Goal: Task Accomplishment & Management: Use online tool/utility

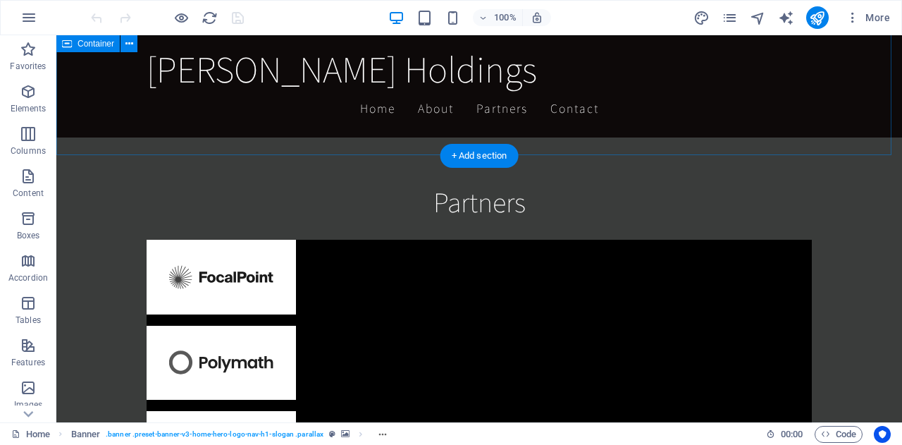
scroll to position [2227, 0]
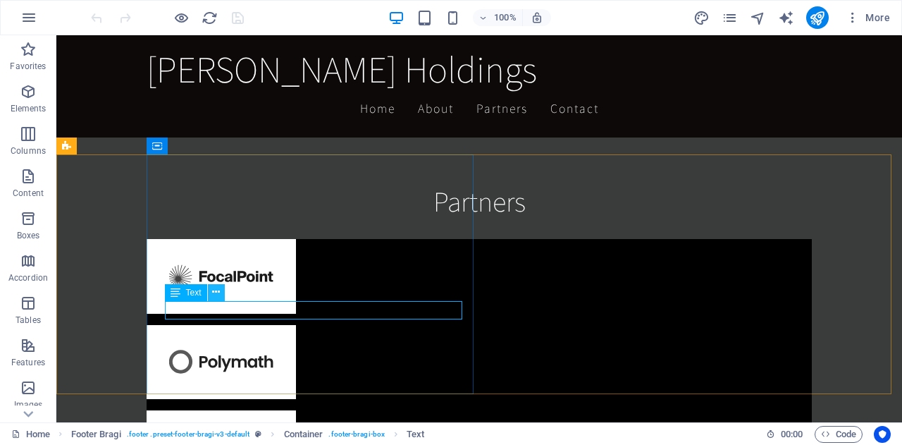
click at [213, 291] on icon at bounding box center [216, 292] width 8 height 15
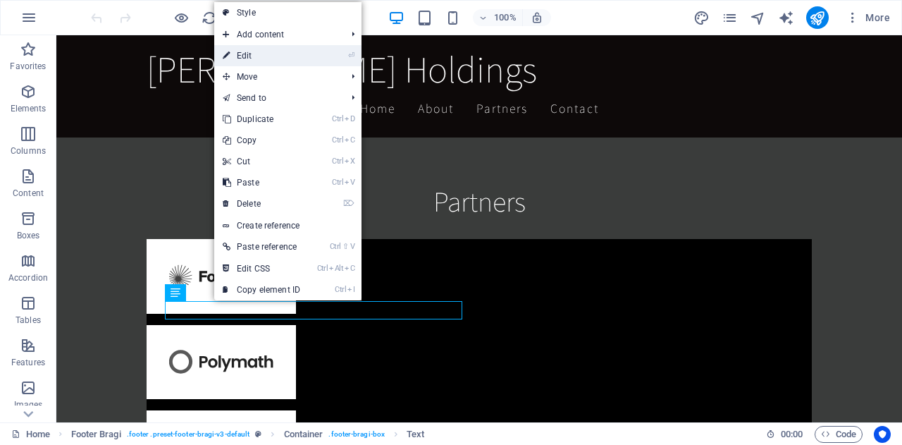
click at [255, 54] on link "⏎ Edit" at bounding box center [261, 55] width 94 height 21
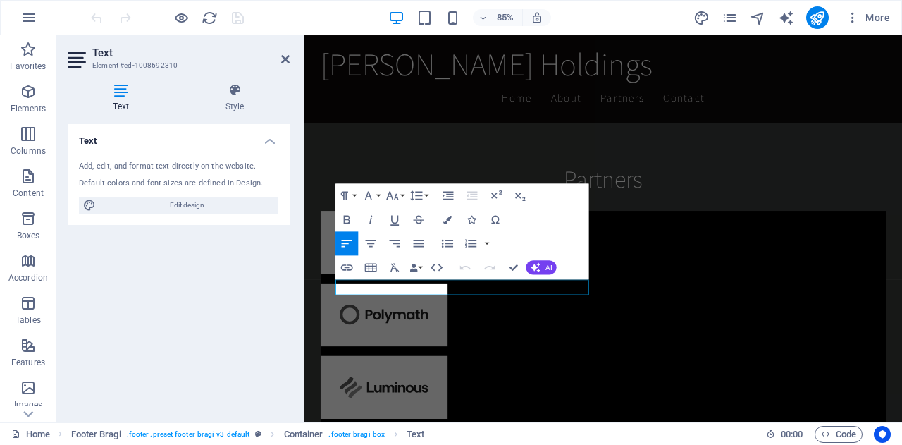
scroll to position [2354, 0]
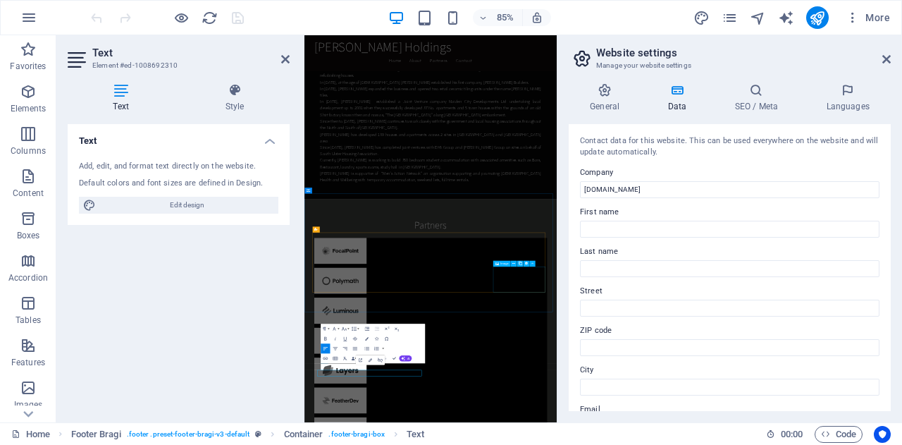
scroll to position [1685, 0]
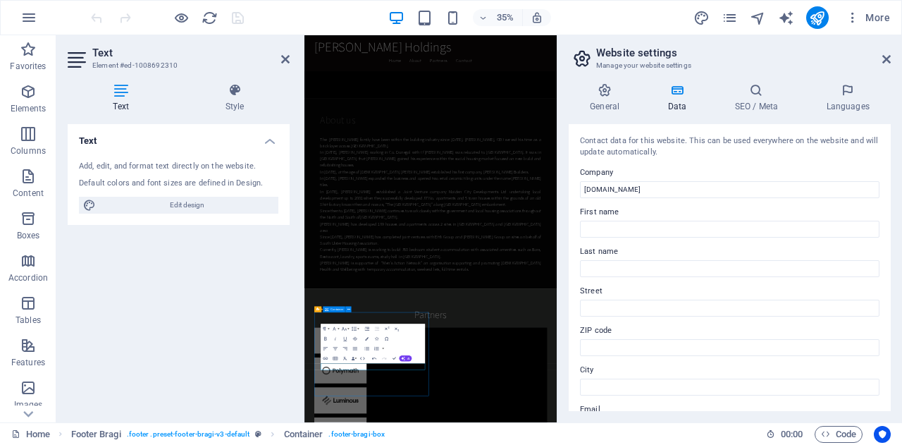
scroll to position [2238, 0]
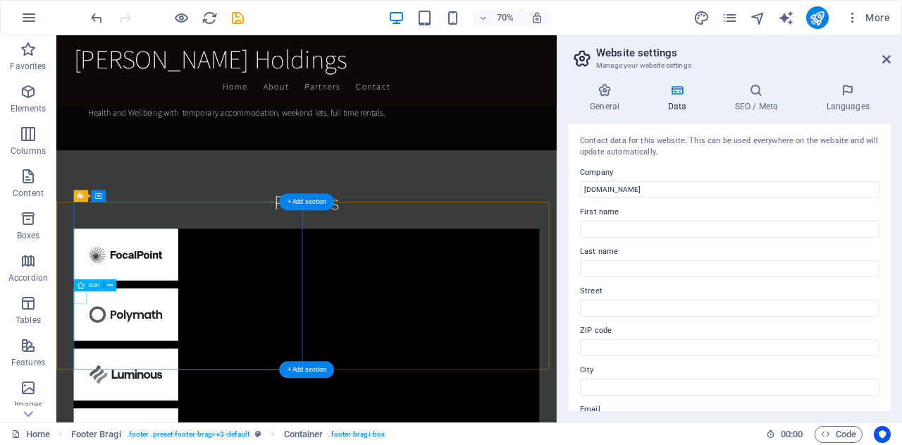
click at [111, 288] on icon at bounding box center [110, 285] width 6 height 11
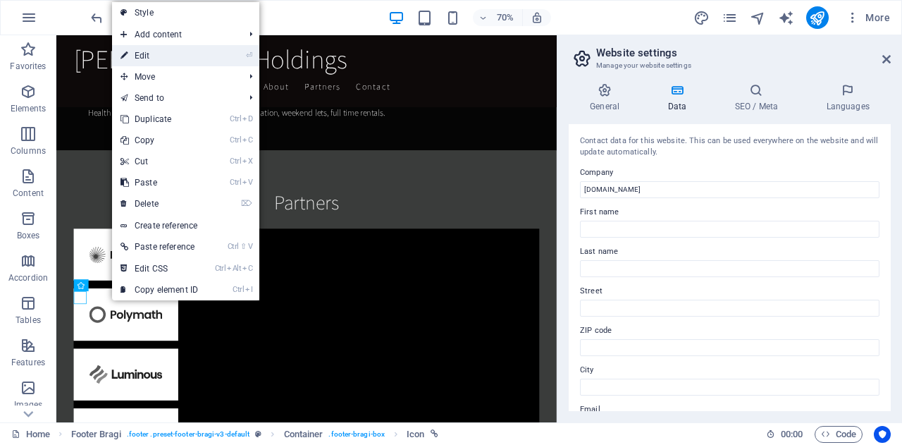
click at [154, 56] on link "⏎ Edit" at bounding box center [159, 55] width 94 height 21
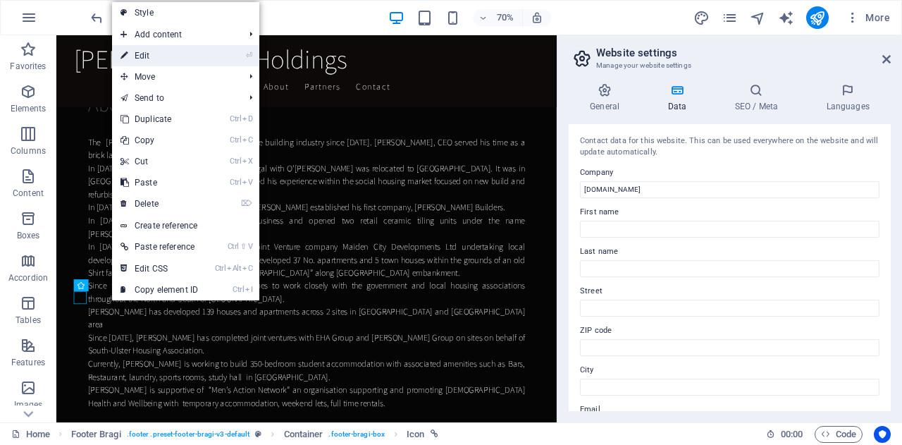
select select "xMidYMid"
select select "px"
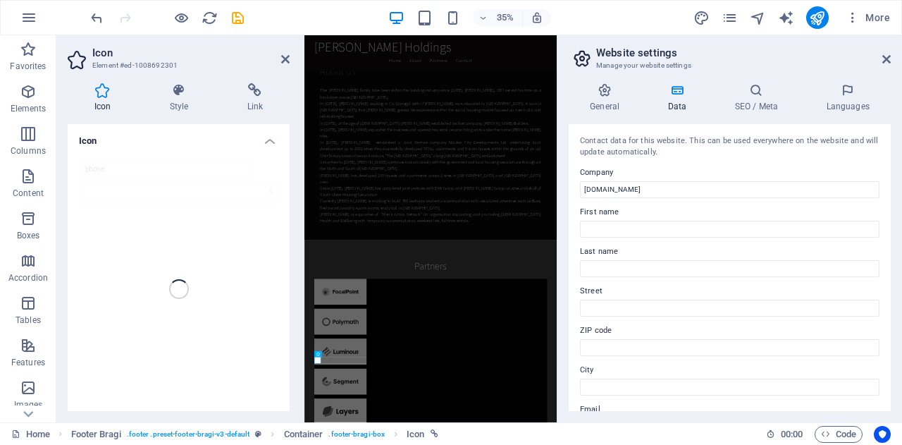
scroll to position [1685, 0]
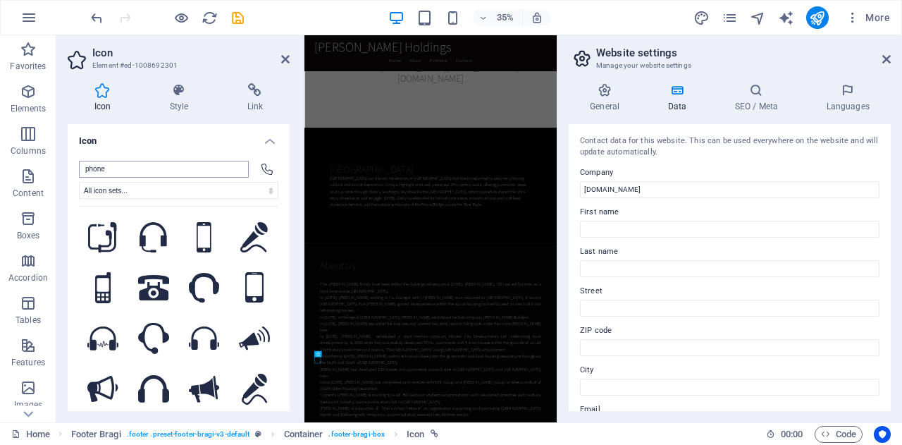
click at [138, 168] on input "phone" at bounding box center [164, 169] width 170 height 17
click at [284, 99] on h4 "Link" at bounding box center [255, 98] width 69 height 30
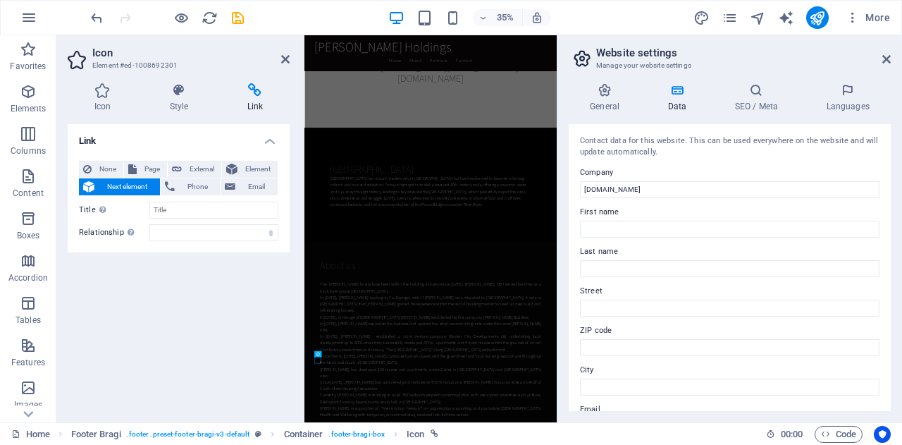
click at [251, 359] on div "Link None Page External Element Next element Phone Email Page Home Element URL …" at bounding box center [179, 267] width 222 height 287
click at [281, 57] on icon at bounding box center [285, 59] width 8 height 11
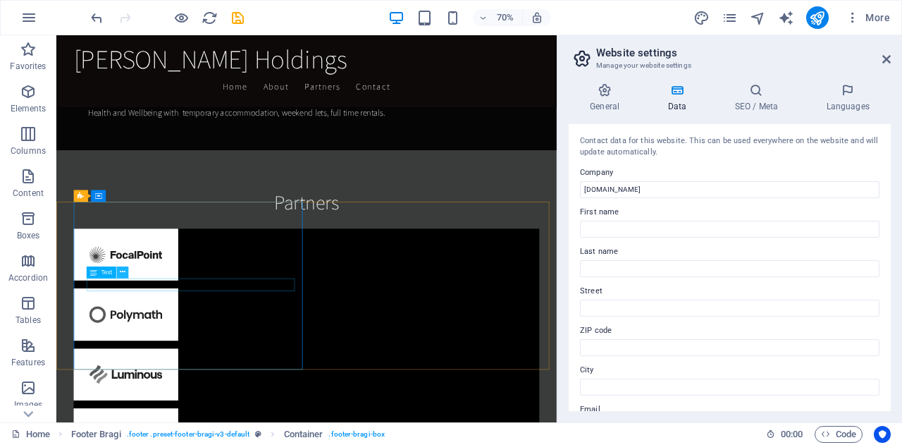
click at [121, 271] on icon at bounding box center [123, 272] width 6 height 11
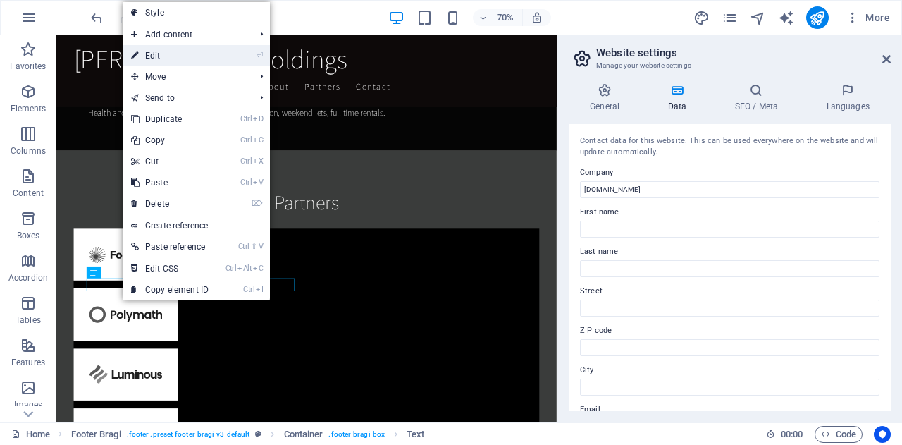
click at [157, 58] on link "⏎ Edit" at bounding box center [170, 55] width 94 height 21
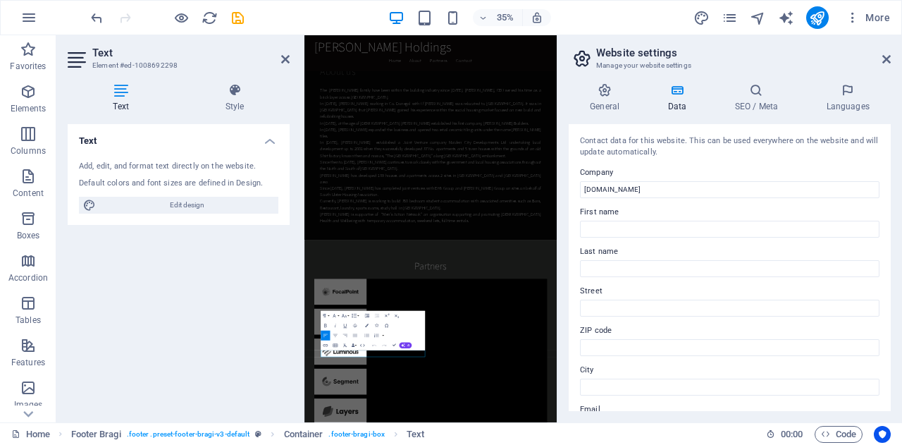
scroll to position [1685, 0]
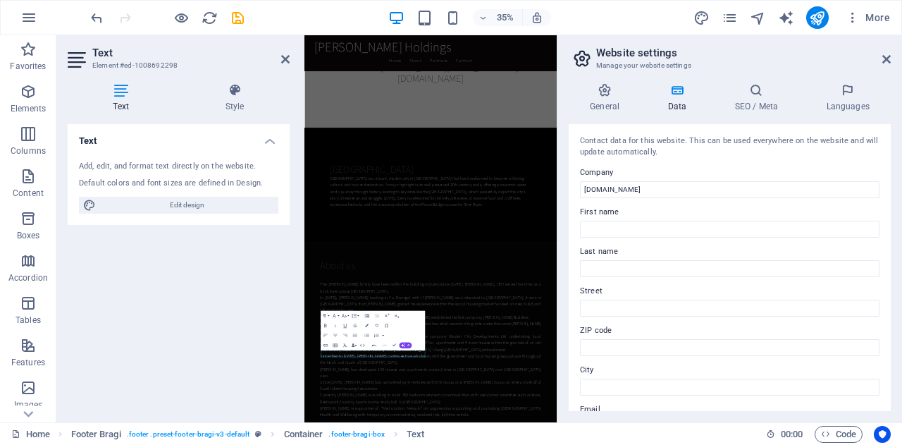
click at [232, 330] on div "Text Add, edit, and format text directly on the website. Default colors and fon…" at bounding box center [179, 267] width 222 height 287
click at [283, 60] on icon at bounding box center [285, 59] width 8 height 11
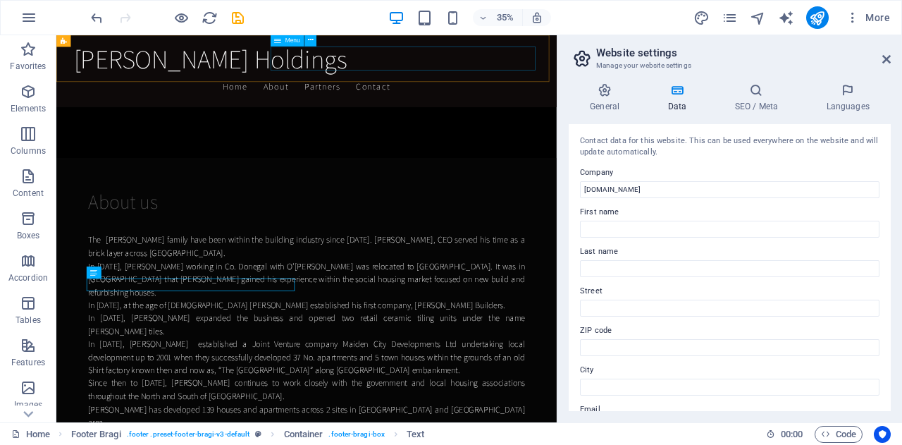
scroll to position [2238, 0]
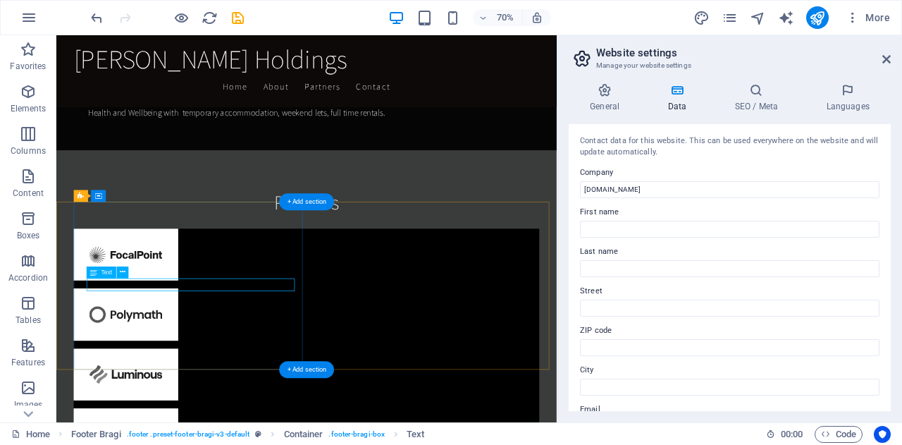
click at [121, 273] on icon at bounding box center [123, 272] width 6 height 11
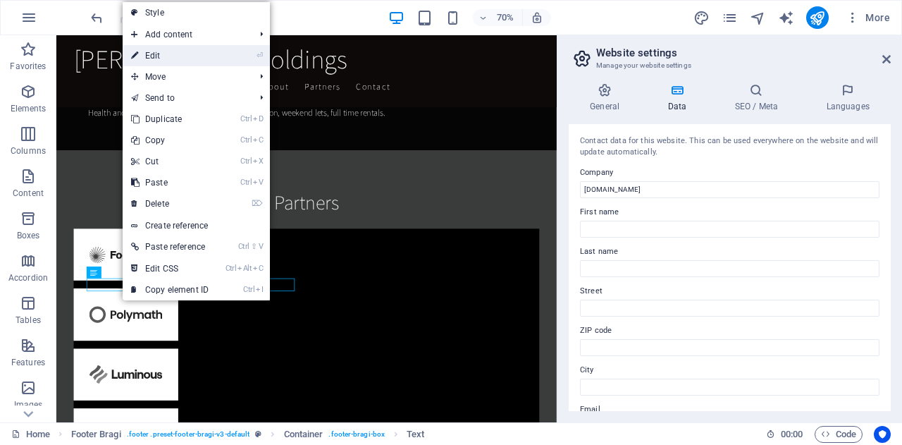
click at [176, 53] on link "⏎ Edit" at bounding box center [170, 55] width 94 height 21
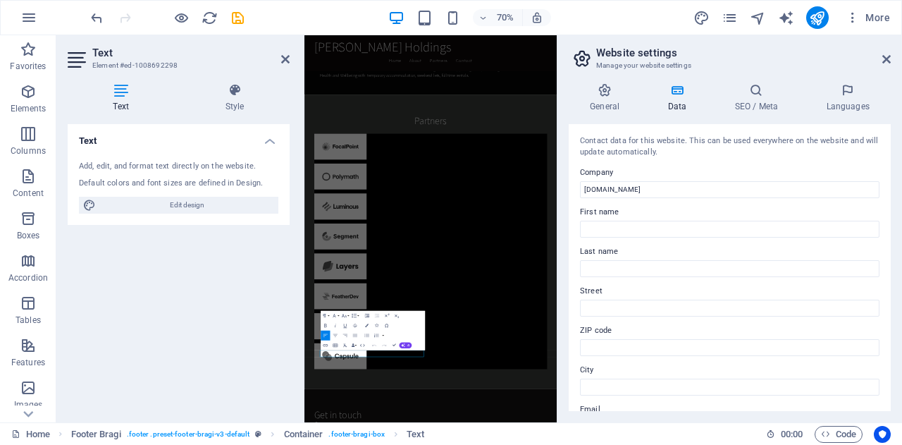
scroll to position [1685, 0]
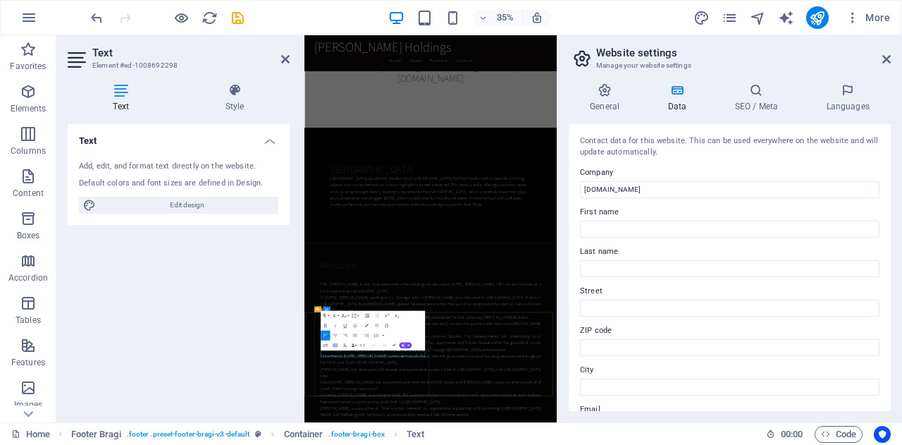
click at [281, 59] on icon at bounding box center [285, 59] width 8 height 11
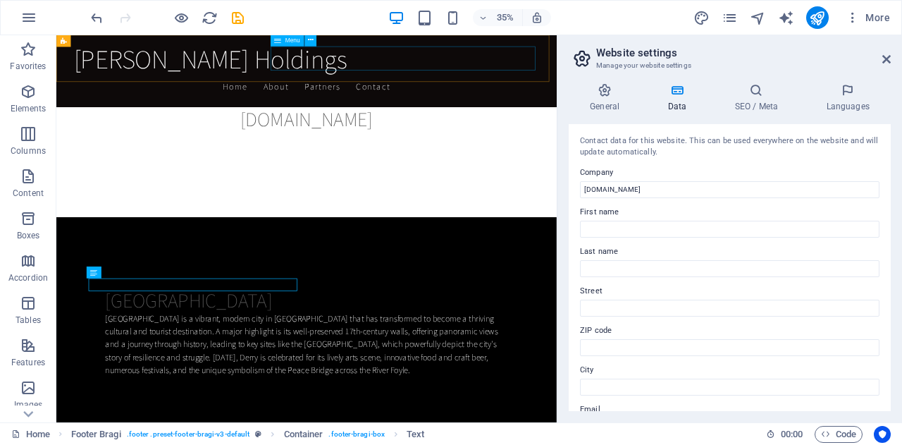
scroll to position [2238, 0]
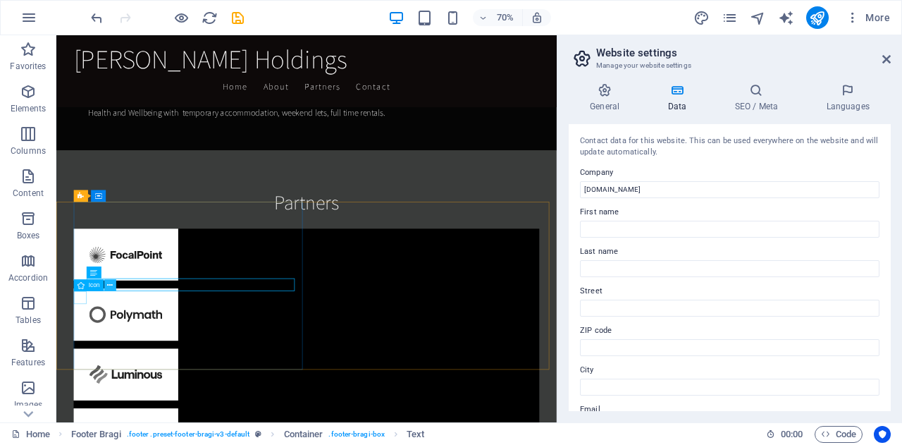
click at [111, 284] on icon at bounding box center [110, 285] width 6 height 11
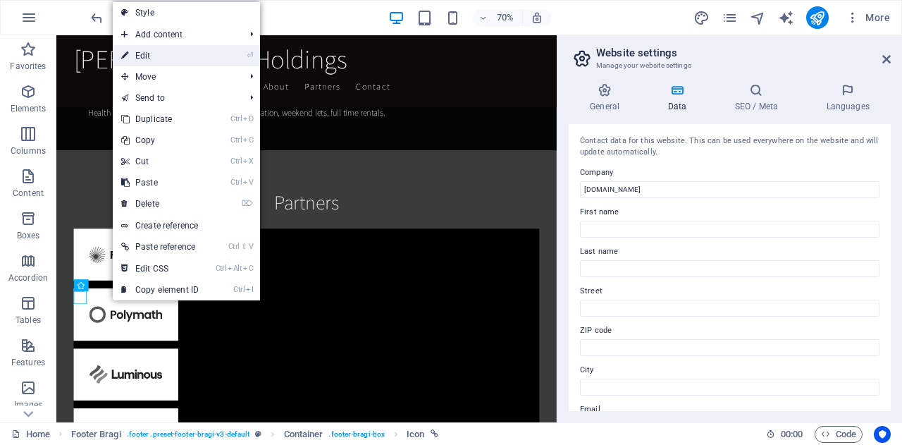
click at [146, 55] on link "⏎ Edit" at bounding box center [160, 55] width 94 height 21
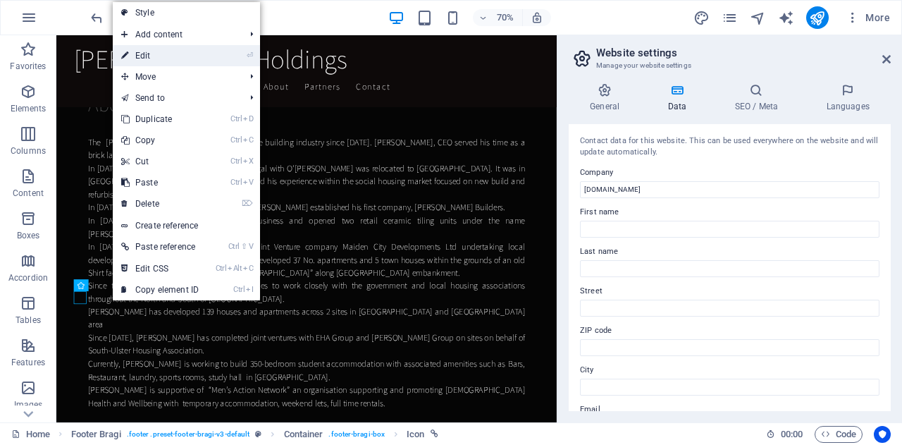
scroll to position [1685, 0]
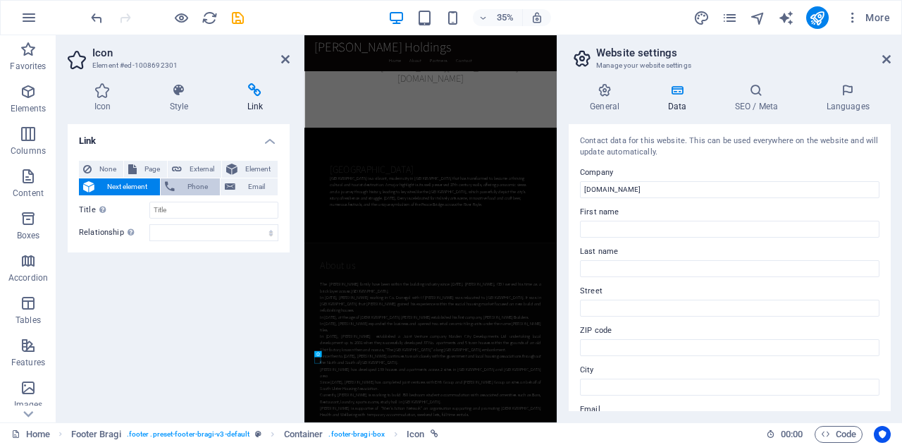
click at [182, 187] on span "Phone" at bounding box center [197, 186] width 37 height 17
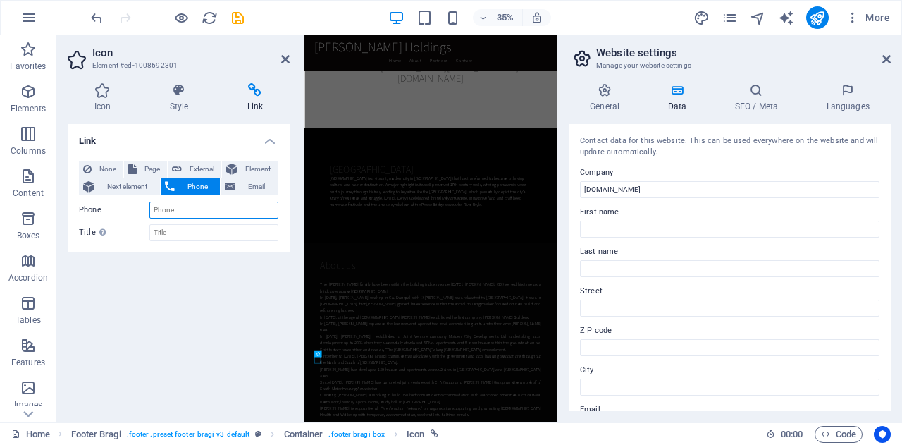
click at [180, 212] on input "Phone" at bounding box center [213, 210] width 129 height 17
type input "00 44 7597786 070"
click at [208, 283] on div "Link None Page External Element Next element Phone Email Page Home Element URL …" at bounding box center [179, 267] width 222 height 287
click at [288, 57] on icon at bounding box center [285, 59] width 8 height 11
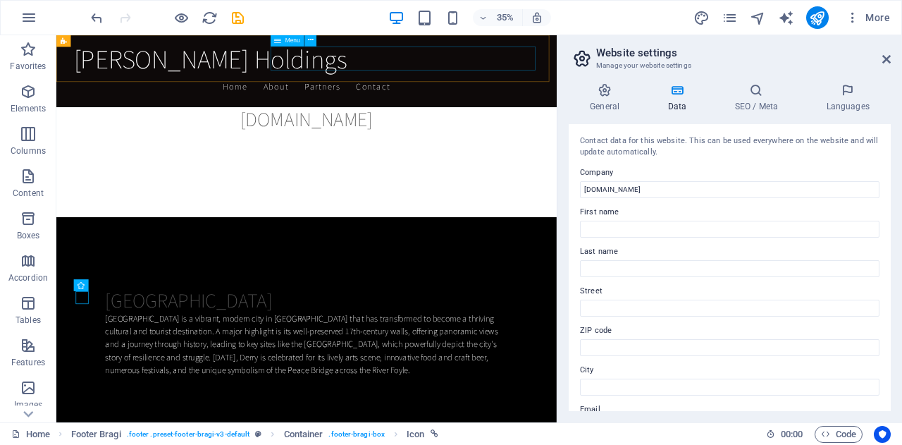
scroll to position [2238, 0]
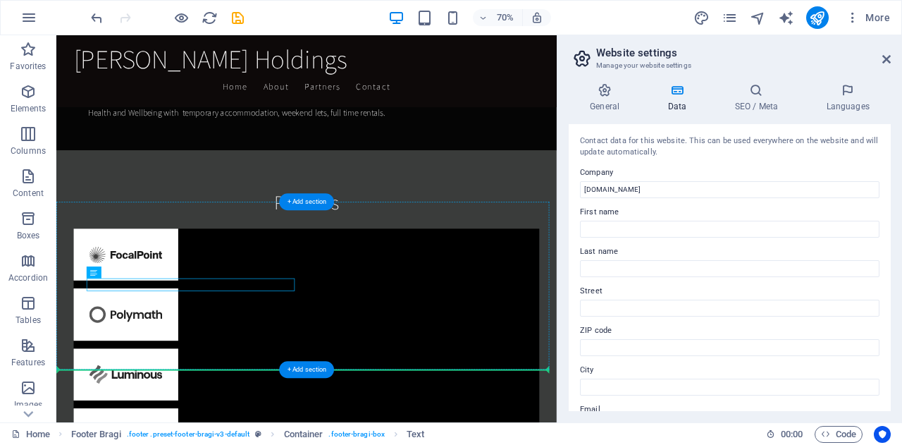
drag, startPoint x: 161, startPoint y: 393, endPoint x: 163, endPoint y: 412, distance: 18.4
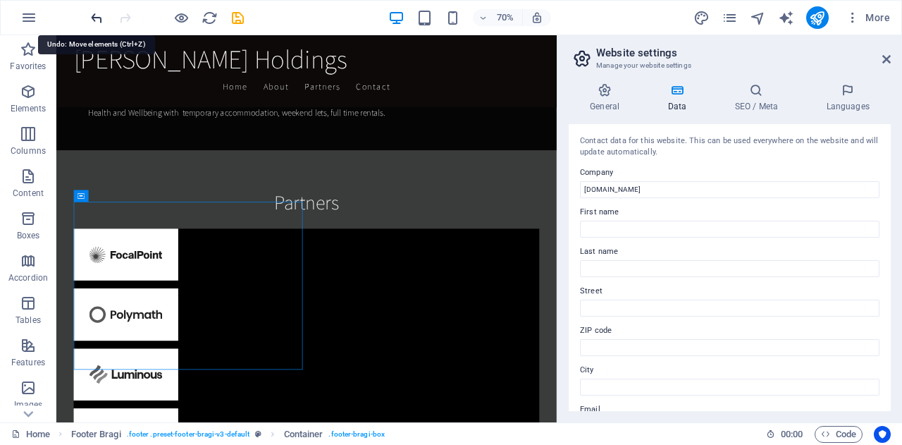
click at [92, 16] on icon "undo" at bounding box center [97, 18] width 16 height 16
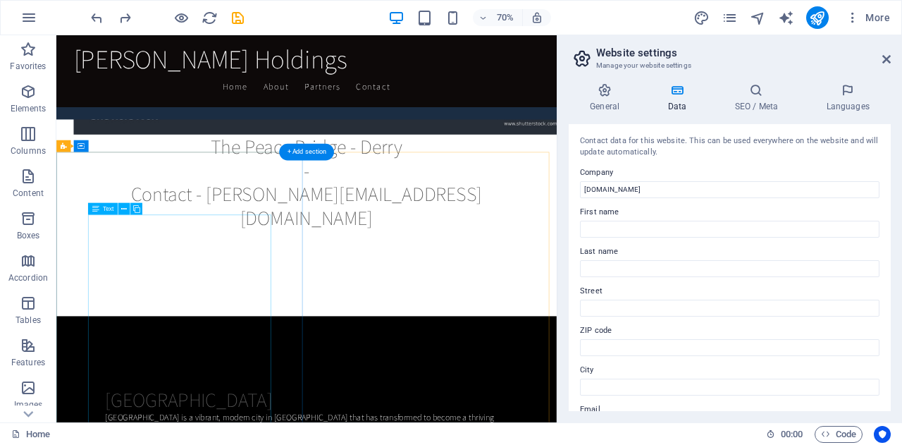
scroll to position [1222, 0]
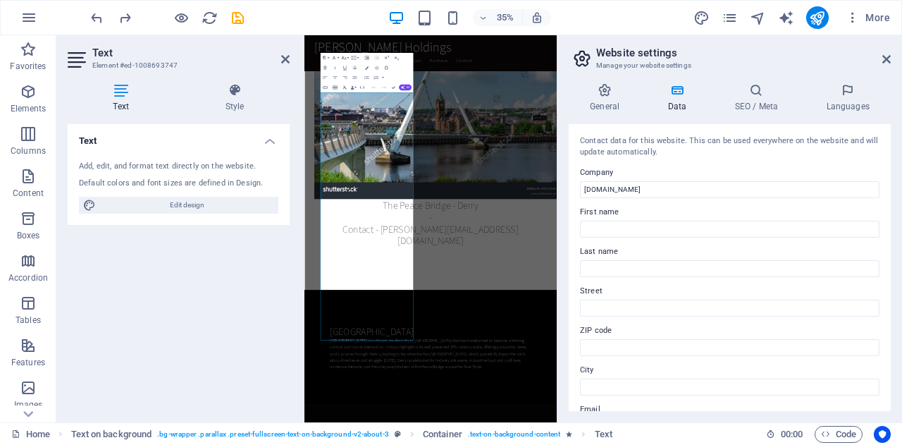
click at [280, 58] on h2 "Text" at bounding box center [190, 53] width 197 height 13
click at [284, 58] on icon at bounding box center [285, 59] width 8 height 11
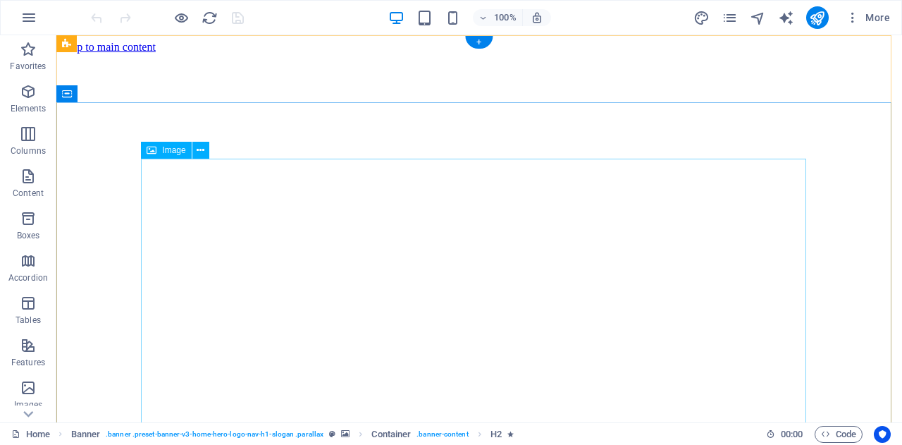
scroll to position [468, 0]
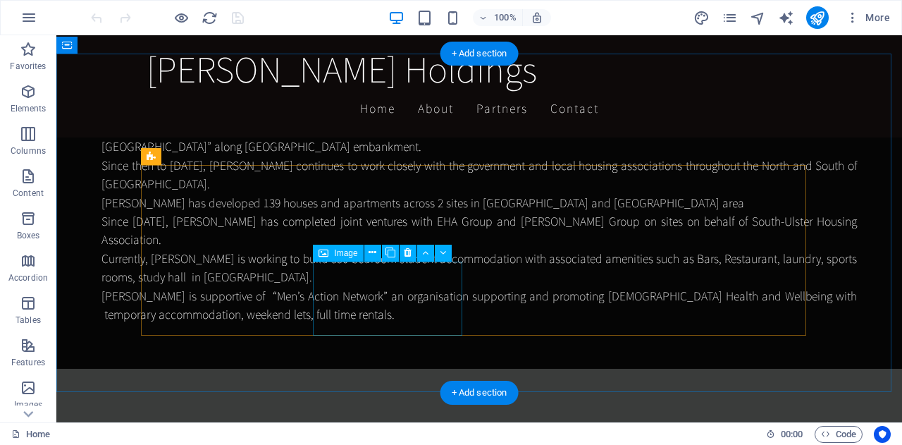
scroll to position [1982, 0]
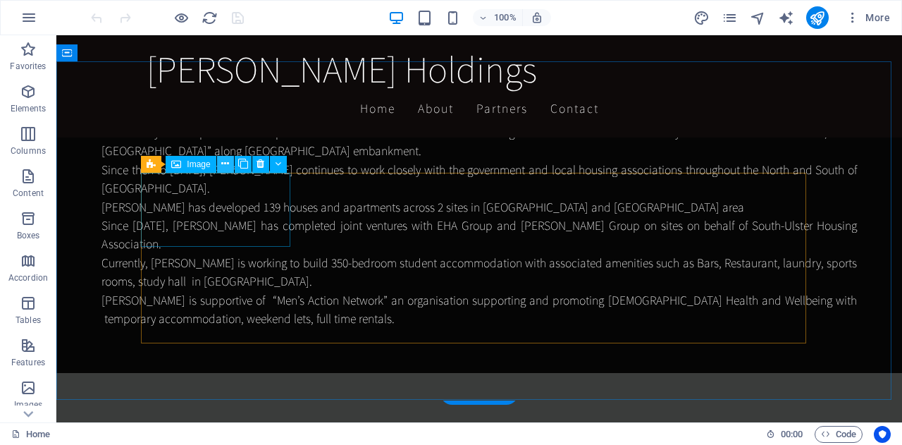
click at [223, 167] on icon at bounding box center [225, 163] width 8 height 15
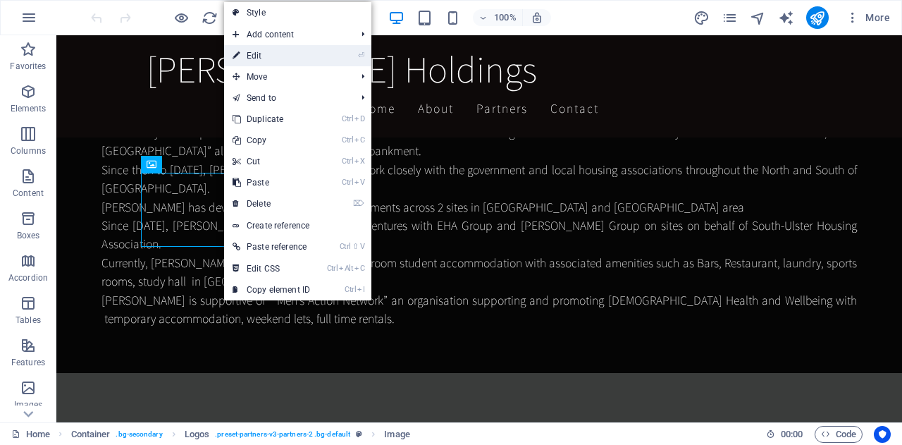
click at [259, 55] on link "⏎ Edit" at bounding box center [271, 55] width 94 height 21
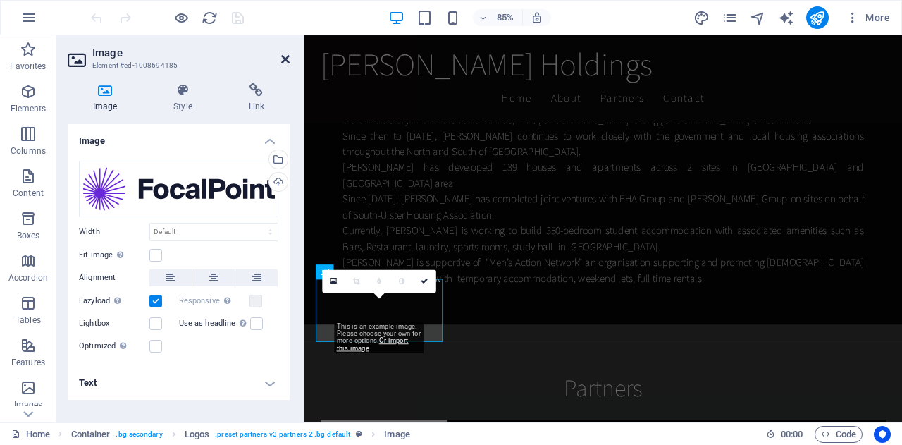
click at [283, 57] on icon at bounding box center [285, 59] width 8 height 11
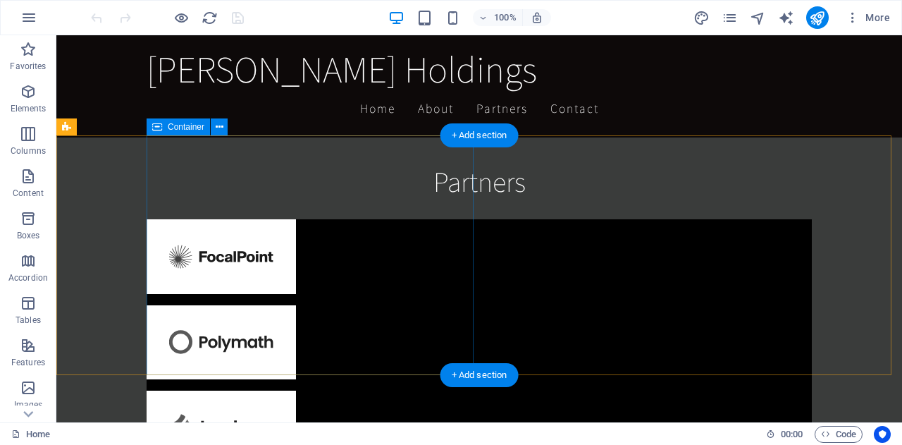
scroll to position [2248, 0]
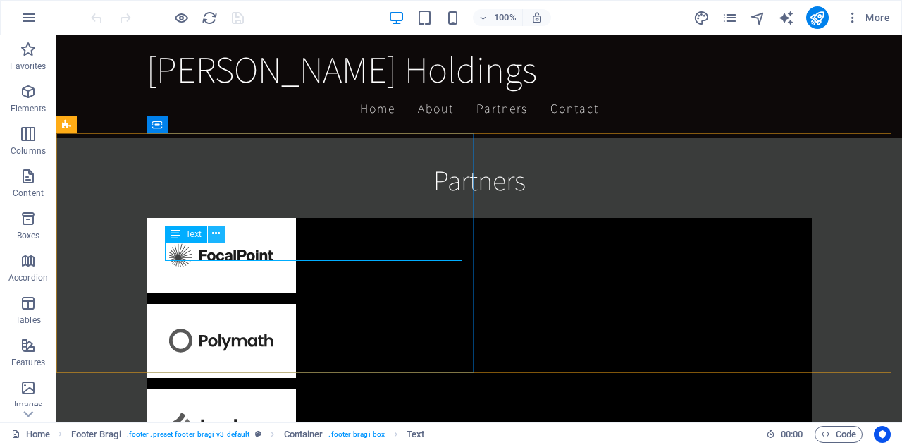
click at [216, 236] on icon at bounding box center [216, 233] width 8 height 15
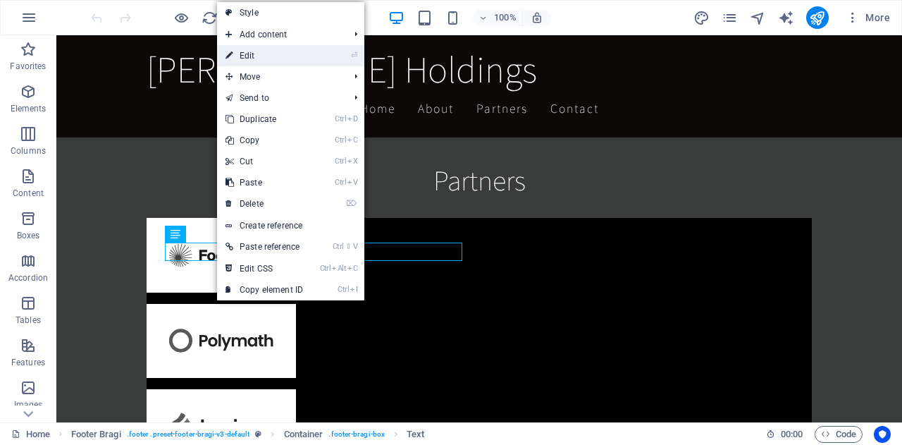
click at [255, 51] on link "⏎ Edit" at bounding box center [264, 55] width 94 height 21
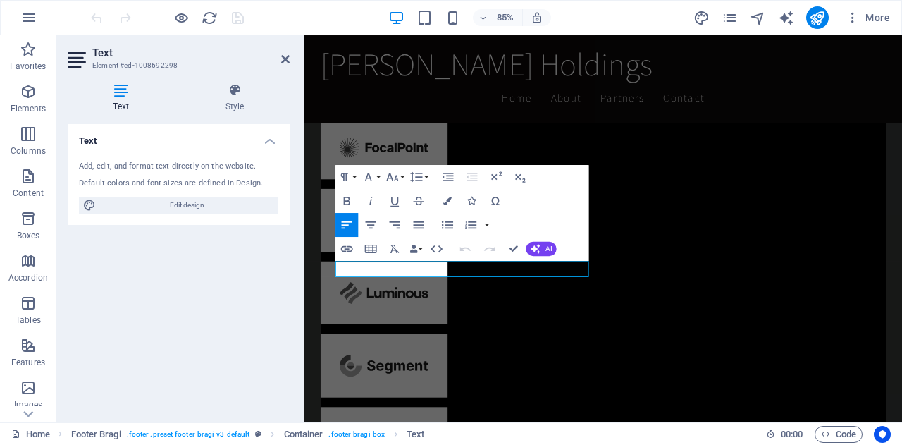
scroll to position [2337, 0]
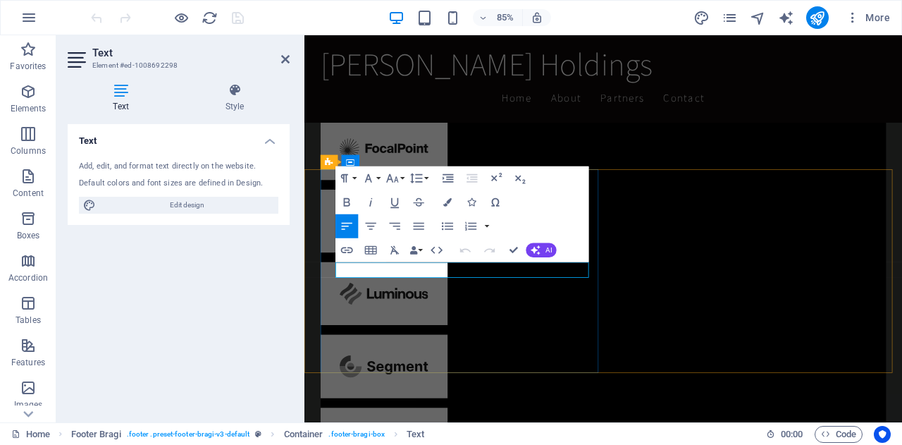
click at [289, 58] on icon at bounding box center [285, 59] width 8 height 11
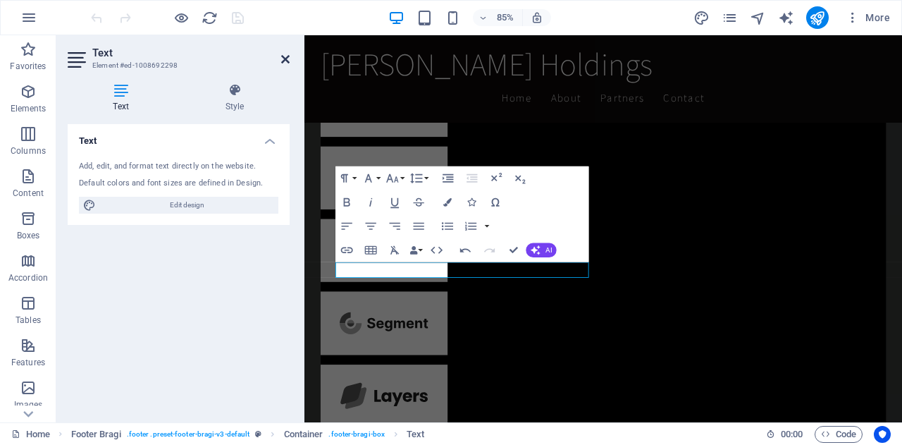
scroll to position [2189, 0]
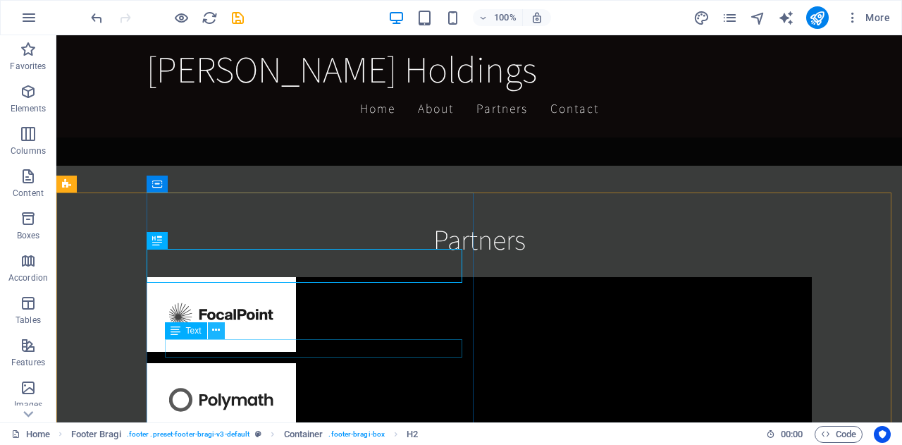
click at [213, 329] on icon at bounding box center [216, 330] width 8 height 15
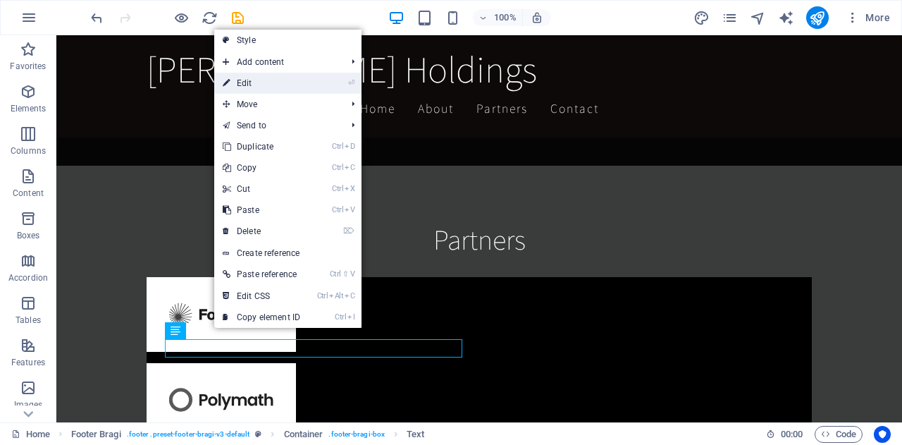
click at [278, 87] on link "⏎ Edit" at bounding box center [261, 83] width 94 height 21
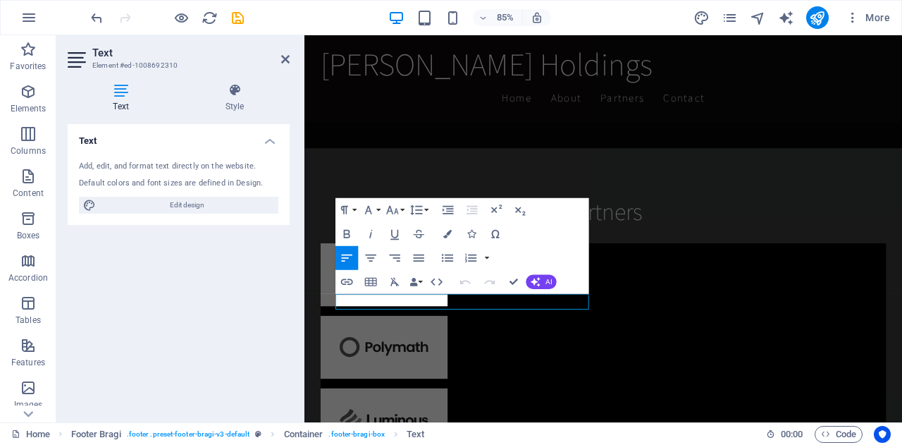
scroll to position [2337, 0]
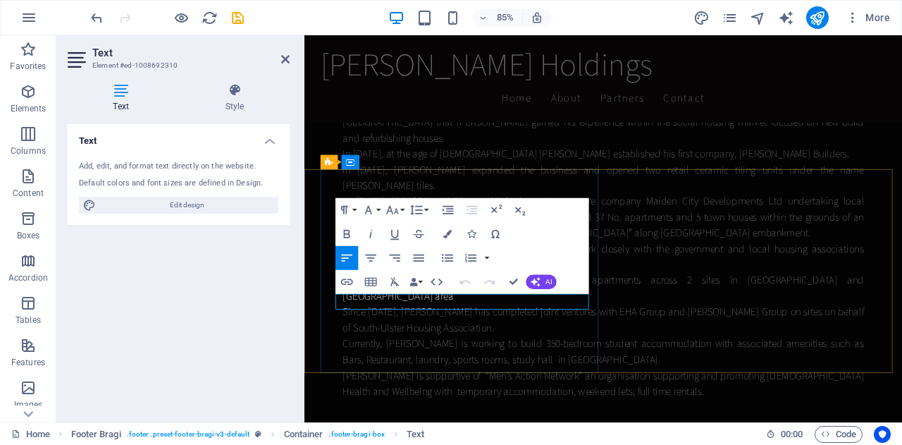
scroll to position [1685, 0]
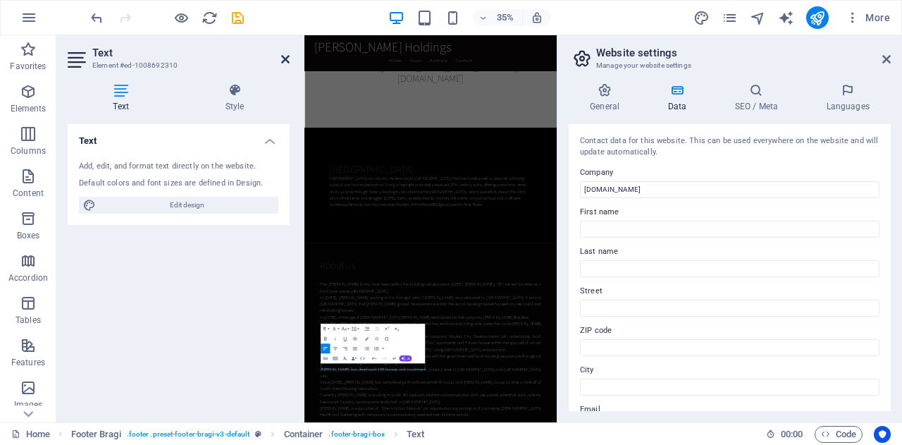
click at [283, 63] on icon at bounding box center [285, 59] width 8 height 11
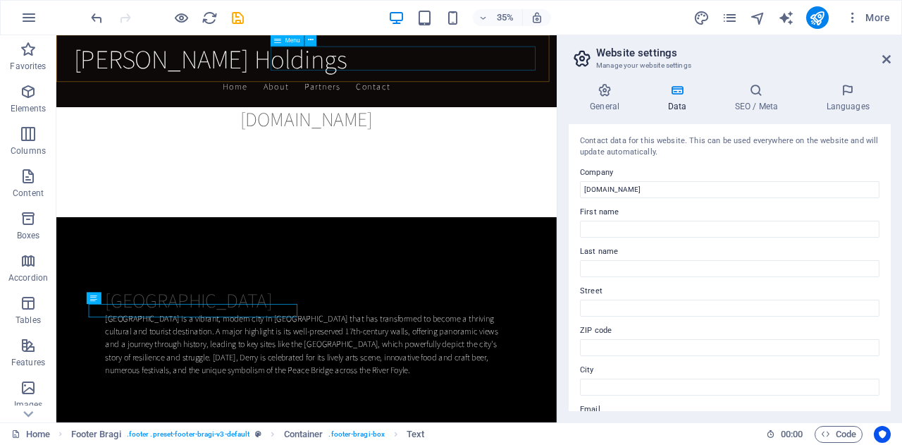
scroll to position [2238, 0]
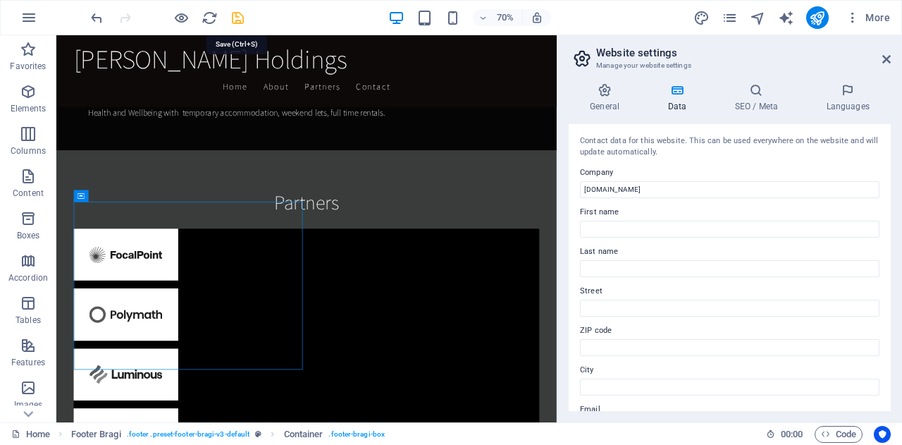
click at [238, 17] on icon "save" at bounding box center [238, 18] width 16 height 16
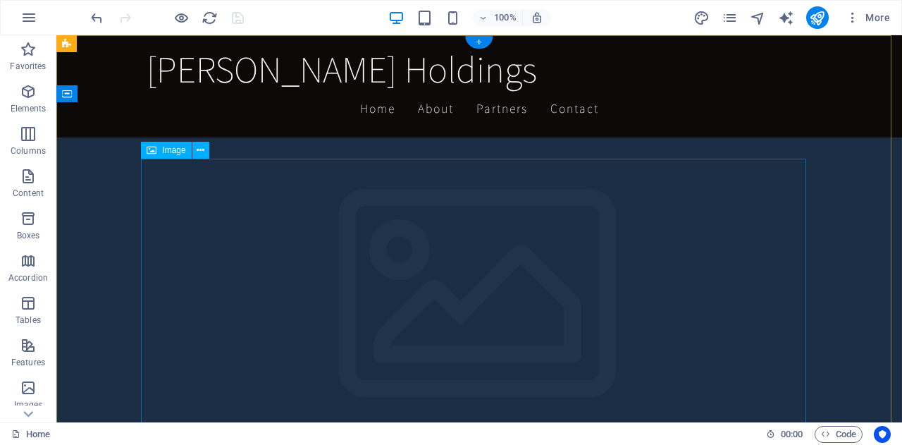
scroll to position [0, 0]
